Goal: Navigation & Orientation: Understand site structure

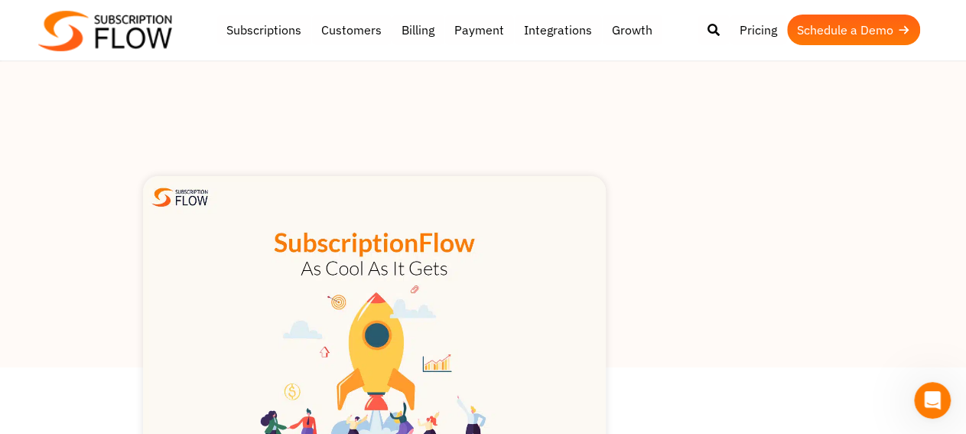
click at [155, 46] on img at bounding box center [105, 31] width 134 height 41
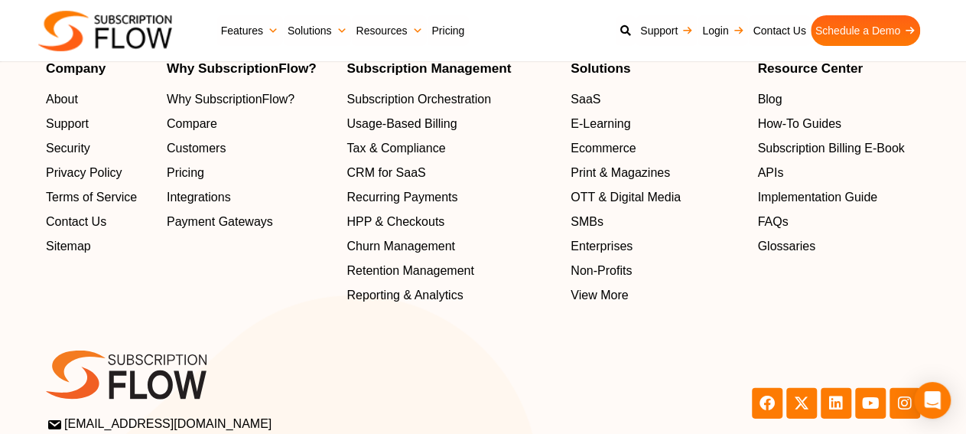
scroll to position [5015, 0]
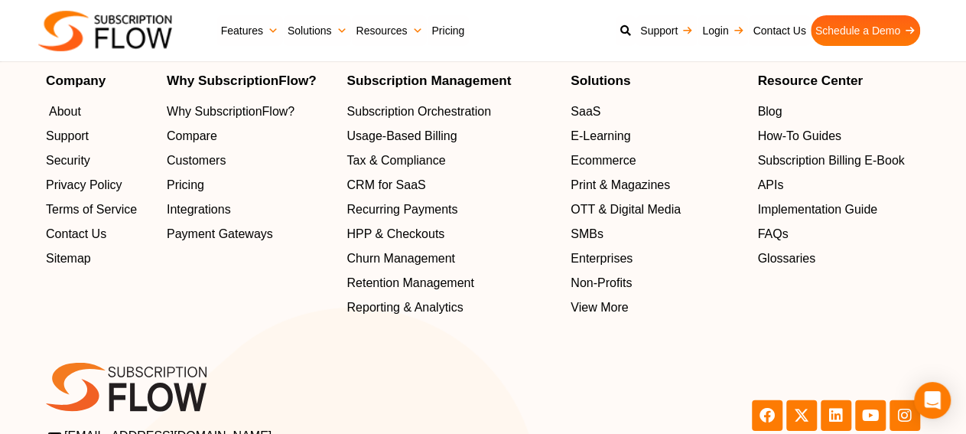
click at [67, 118] on span "About" at bounding box center [65, 111] width 32 height 18
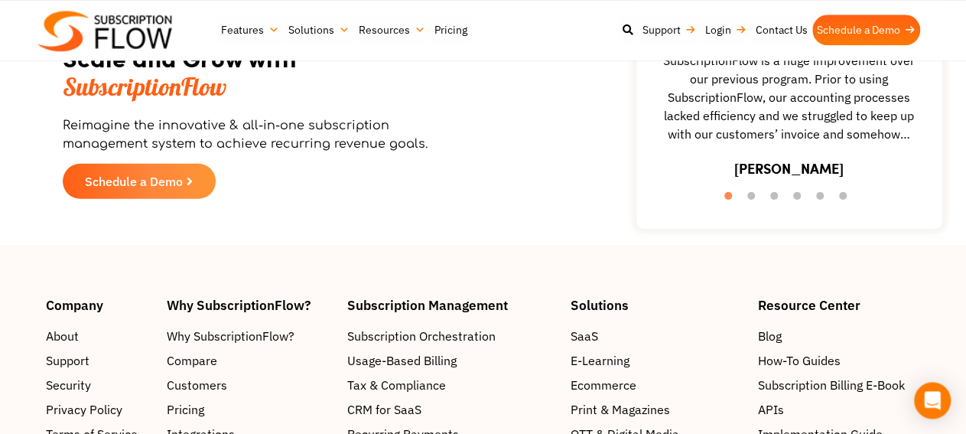
scroll to position [2262, 0]
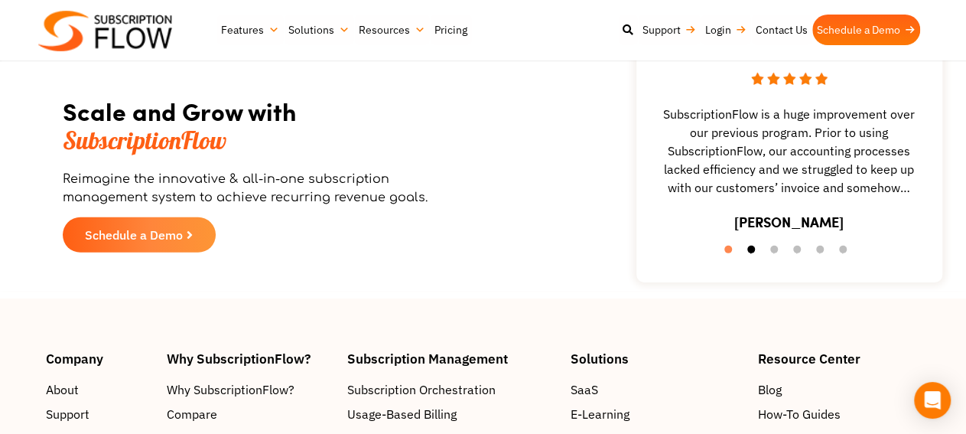
click at [749, 245] on button "2" at bounding box center [754, 252] width 15 height 15
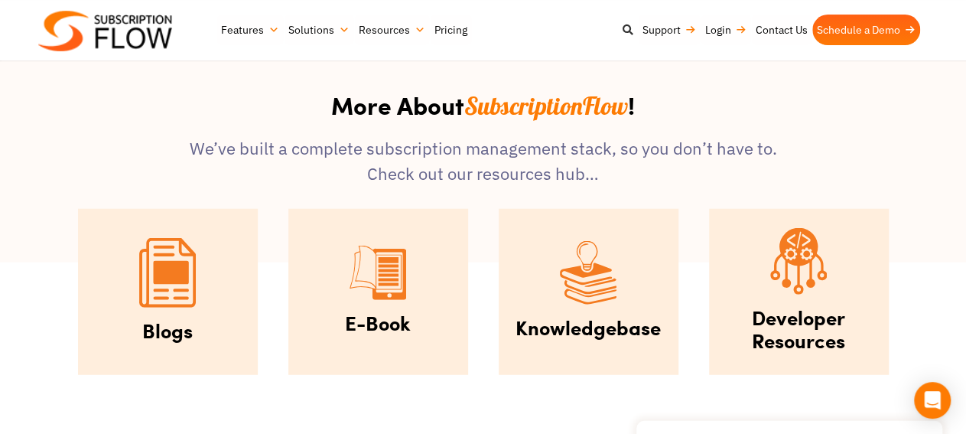
scroll to position [1785, 0]
